Goal: Task Accomplishment & Management: Complete application form

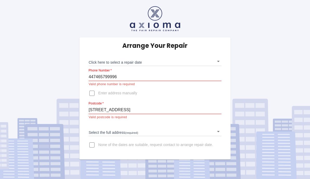
click at [101, 133] on body "Arrange Your Repair Click here to select a repair date ​ Phone Number   * 44746…" at bounding box center [155, 89] width 310 height 179
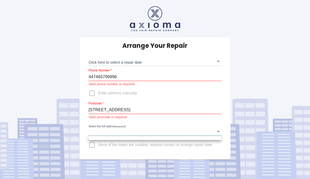
click at [112, 112] on div at bounding box center [155, 89] width 310 height 179
click at [113, 108] on input "[STREET_ADDRESS]" at bounding box center [154, 110] width 133 height 8
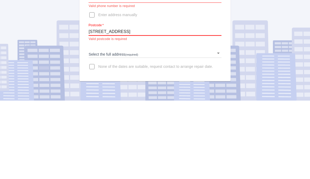
click at [97, 106] on input "[STREET_ADDRESS]" at bounding box center [154, 110] width 133 height 8
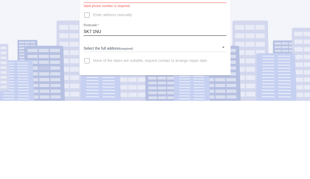
scroll to position [6, 0]
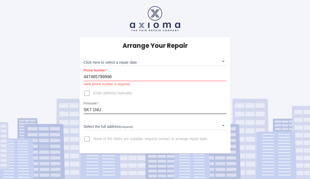
type input "SK7 1NU"
click at [104, 118] on body "Arrange Your Repair Click here to select a repair date ​ Phone Number   * 44746…" at bounding box center [155, 89] width 310 height 179
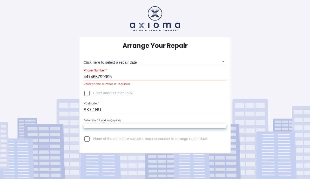
click at [97, 120] on div at bounding box center [155, 89] width 310 height 179
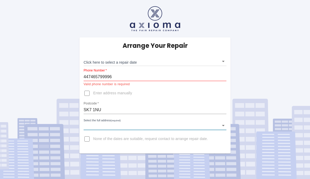
click at [116, 118] on body "Arrange Your Repair Click here to select a repair date ​ Phone Number   * 44746…" at bounding box center [155, 89] width 310 height 179
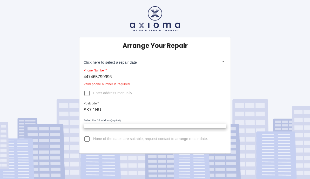
click at [97, 69] on div at bounding box center [155, 89] width 310 height 179
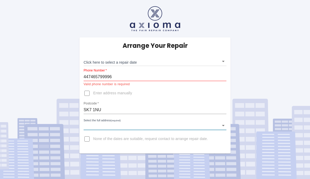
click at [90, 73] on input "447465799996" at bounding box center [155, 77] width 143 height 8
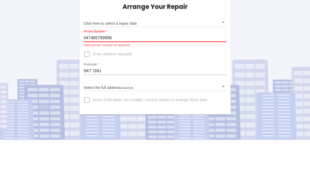
click at [88, 73] on input "447465799996" at bounding box center [155, 77] width 143 height 8
click at [89, 73] on input "447465799996" at bounding box center [155, 77] width 143 height 8
click at [88, 73] on input "447465799996" at bounding box center [155, 77] width 143 height 8
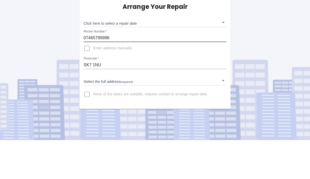
type input "07465799996"
click at [99, 17] on body "Arrange Your Repair Click here to select a repair date ​ Phone Number   * 07465…" at bounding box center [155, 89] width 310 height 179
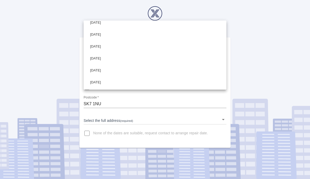
scroll to position [5, 0]
